Goal: Transaction & Acquisition: Purchase product/service

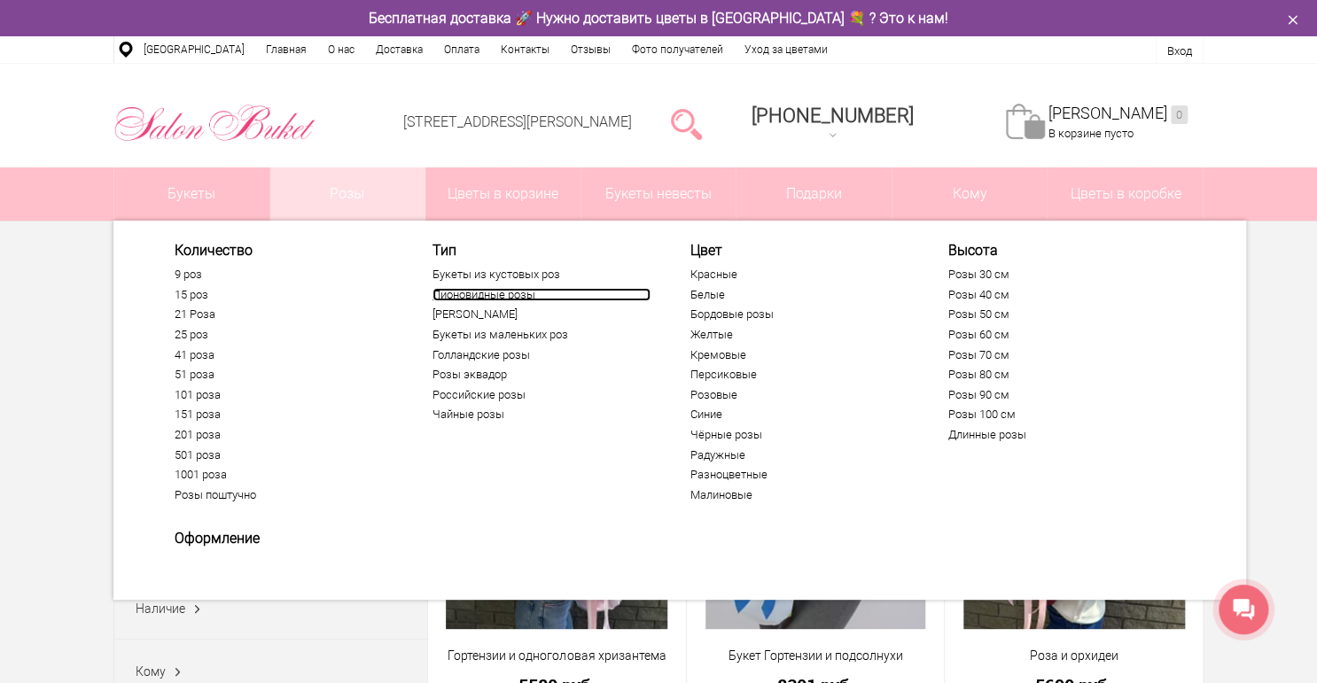
click at [448, 289] on link "Пионовидные розы" at bounding box center [541, 295] width 218 height 14
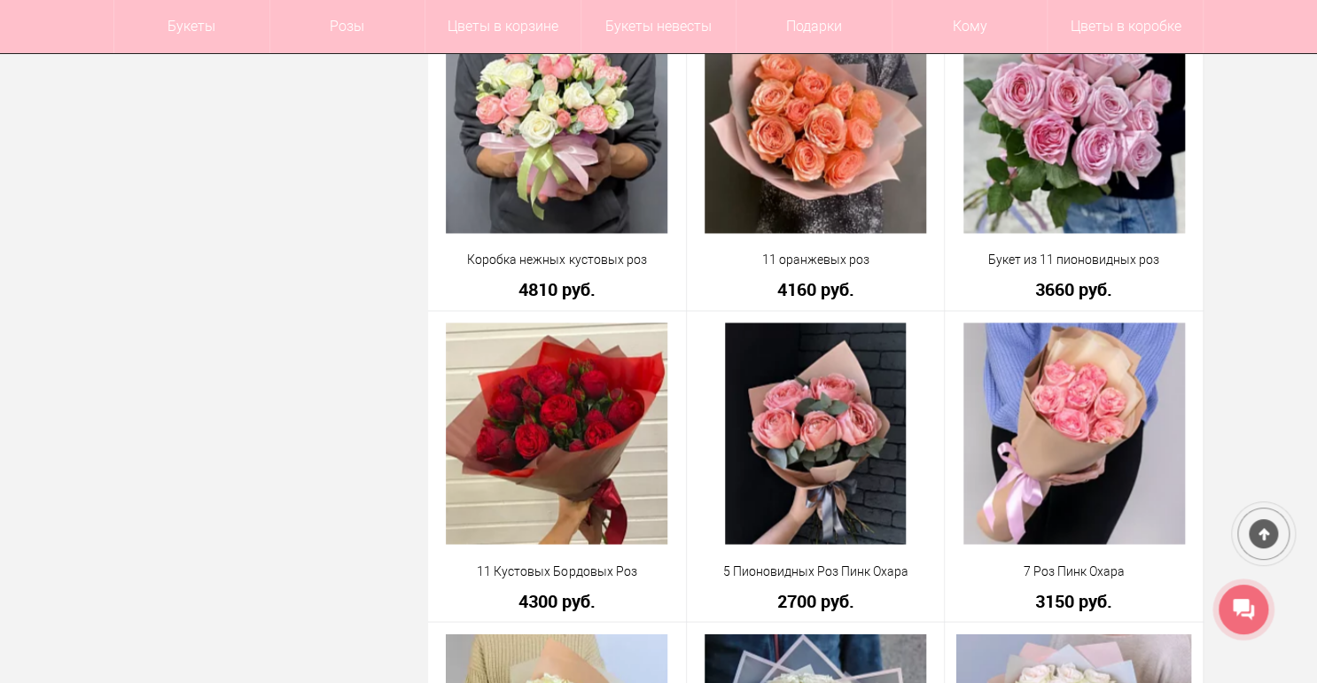
scroll to position [1347, 0]
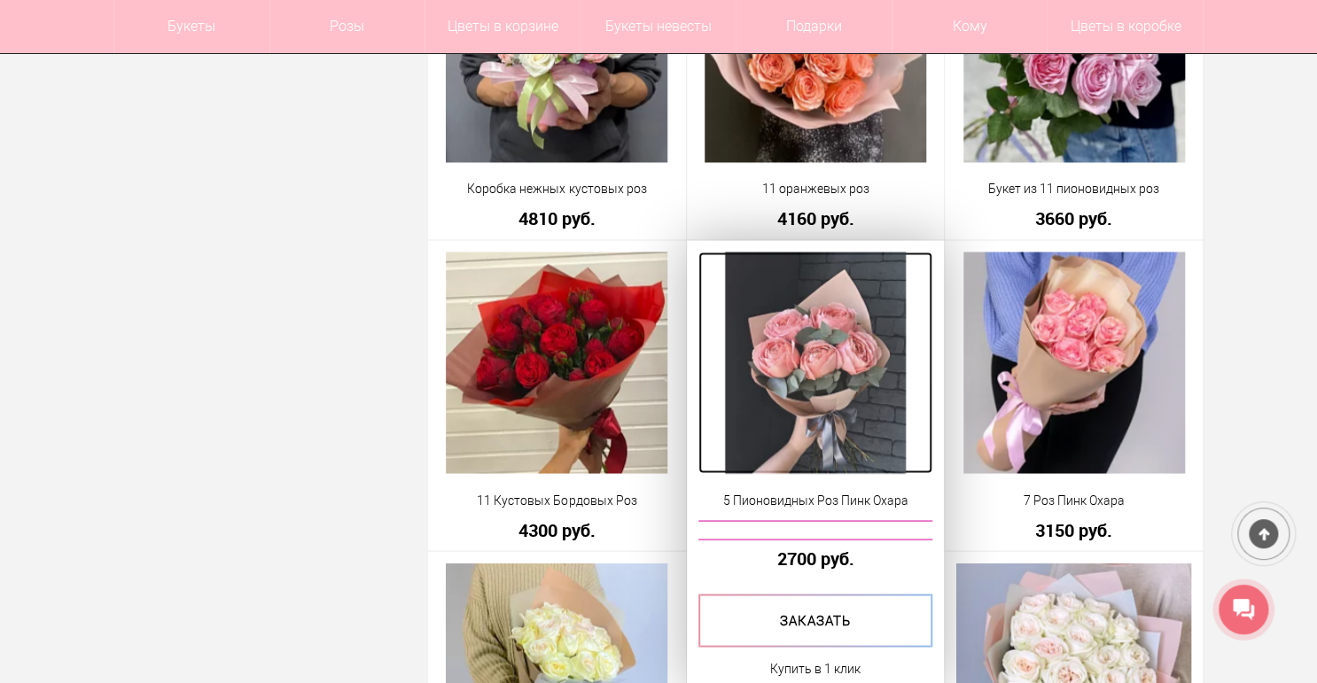
click at [816, 367] on img at bounding box center [815, 363] width 181 height 222
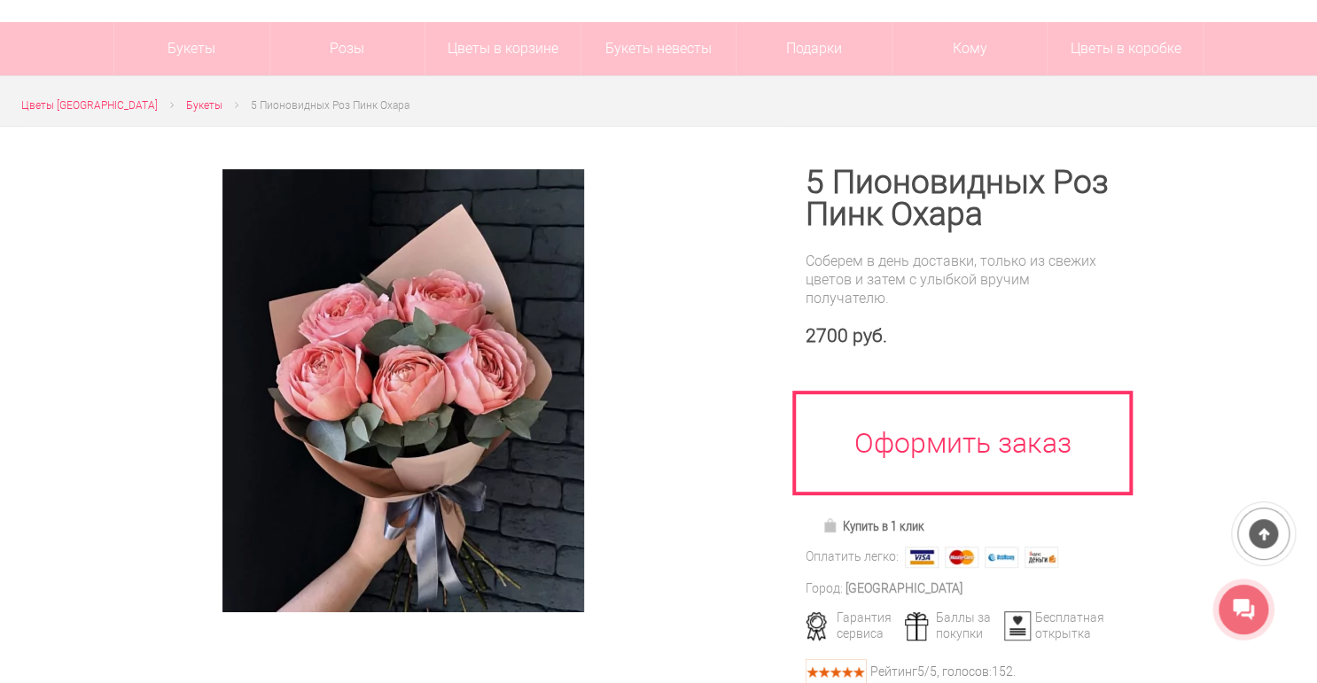
scroll to position [142, 0]
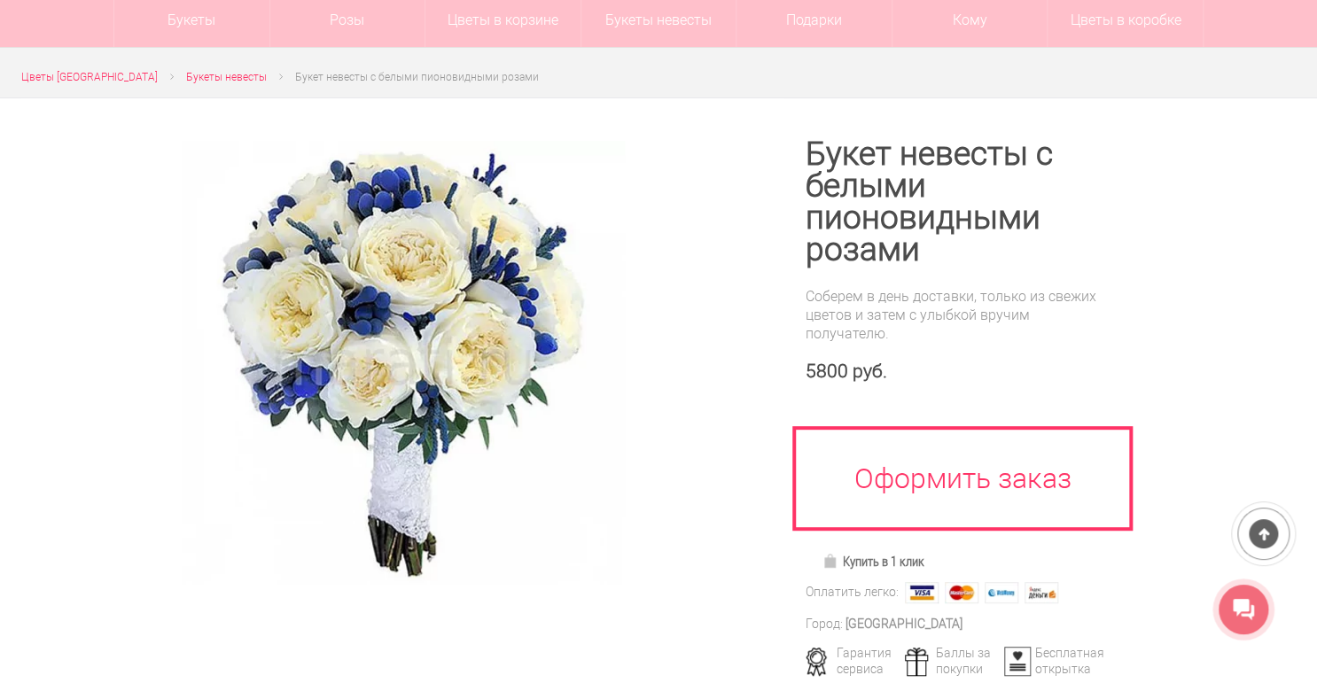
scroll to position [142, 0]
